Goal: Transaction & Acquisition: Purchase product/service

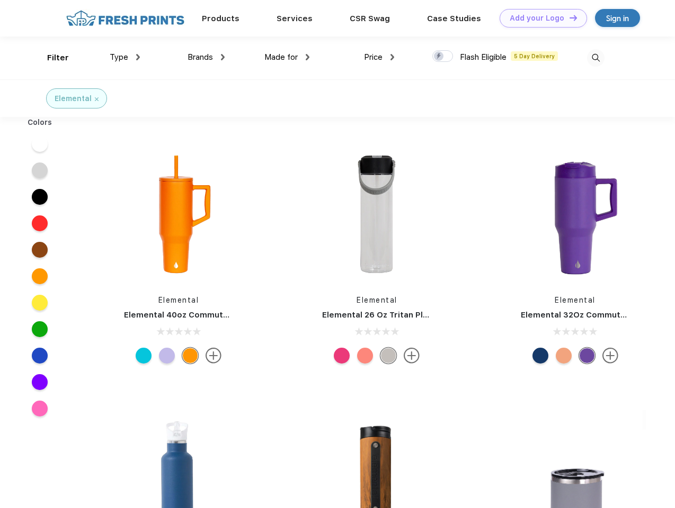
scroll to position [1, 0]
click at [539, 18] on link "Add your Logo Design Tool" at bounding box center [542, 18] width 87 height 19
click at [0, 0] on div "Design Tool" at bounding box center [0, 0] width 0 height 0
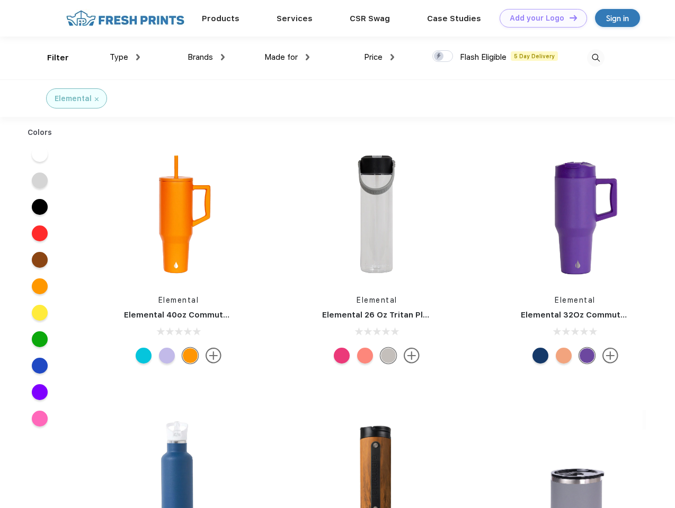
click at [568, 17] on link "Add your Logo Design Tool" at bounding box center [542, 18] width 87 height 19
click at [51, 58] on div "Filter" at bounding box center [58, 58] width 22 height 12
click at [125, 57] on span "Type" at bounding box center [119, 57] width 19 height 10
click at [206, 57] on span "Brands" at bounding box center [199, 57] width 25 height 10
click at [287, 57] on span "Made for" at bounding box center [280, 57] width 33 height 10
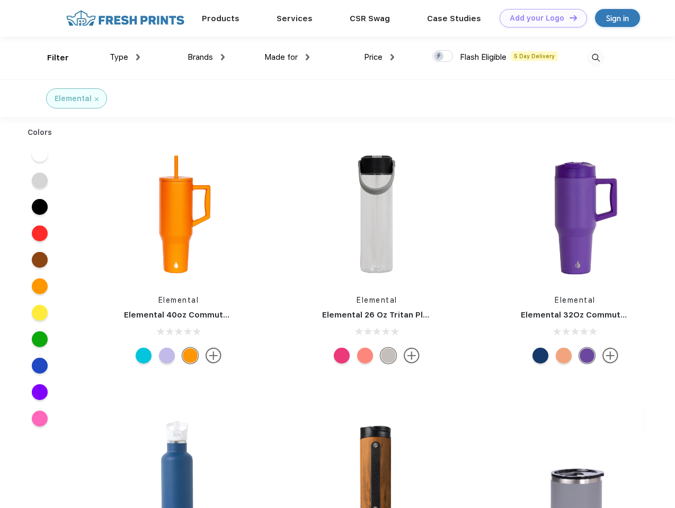
click at [379, 57] on span "Price" at bounding box center [373, 57] width 19 height 10
click at [443, 57] on div at bounding box center [442, 56] width 21 height 12
click at [439, 57] on input "checkbox" at bounding box center [435, 53] width 7 height 7
click at [595, 58] on img at bounding box center [595, 57] width 17 height 17
